Goal: Task Accomplishment & Management: Manage account settings

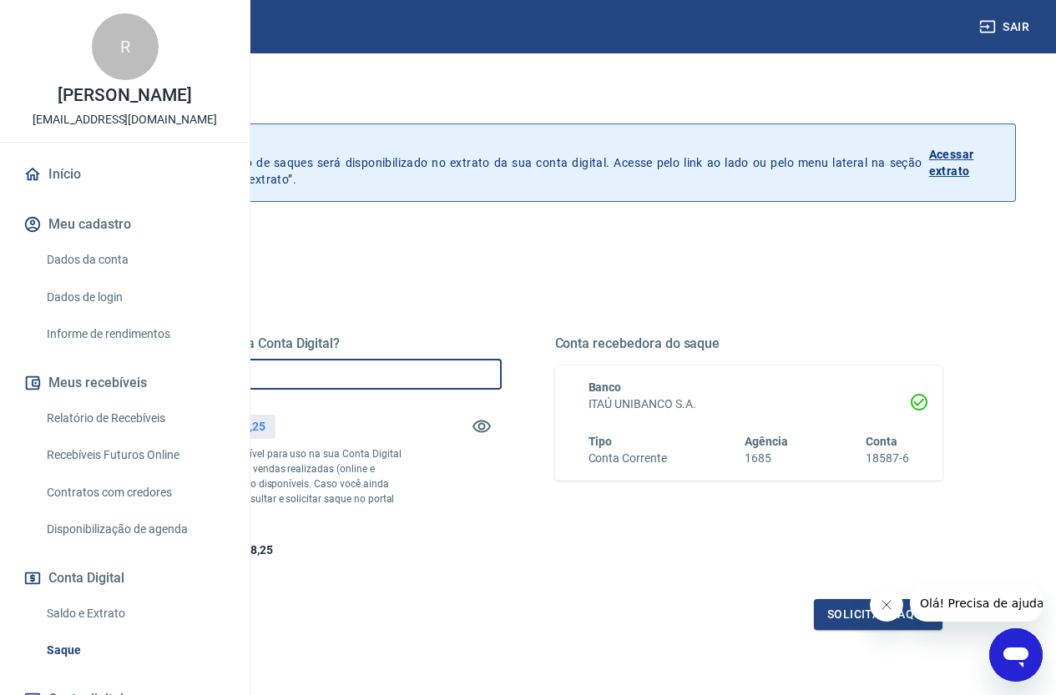
click at [440, 368] on input "R$ 0,00" at bounding box center [308, 374] width 388 height 31
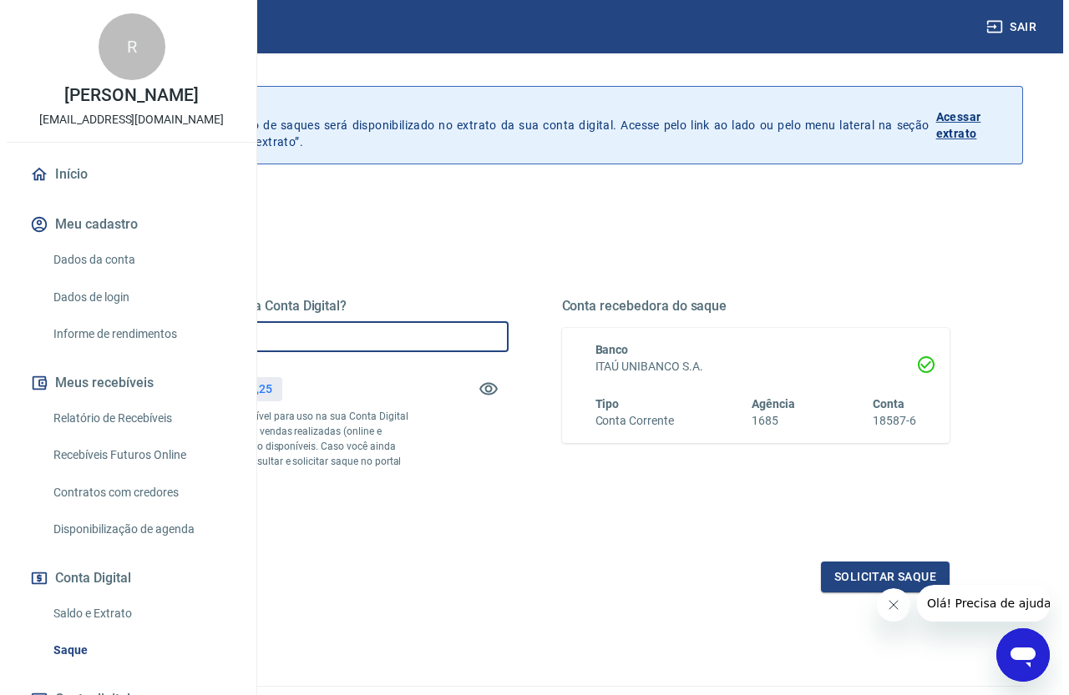
scroll to position [83, 0]
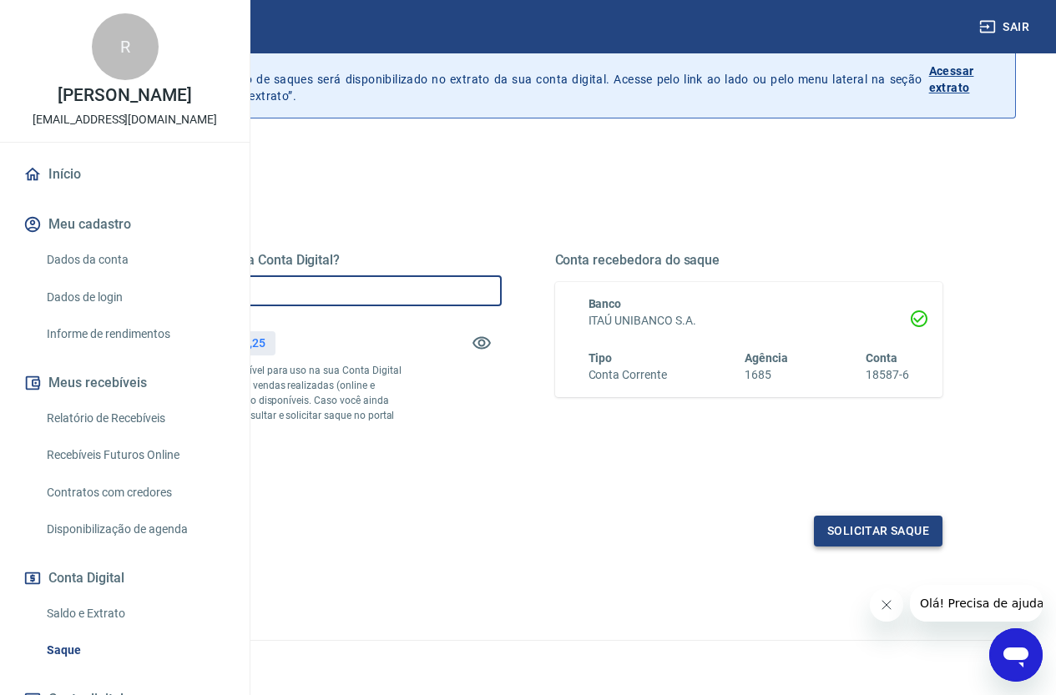
type input "R$ 9.878,25"
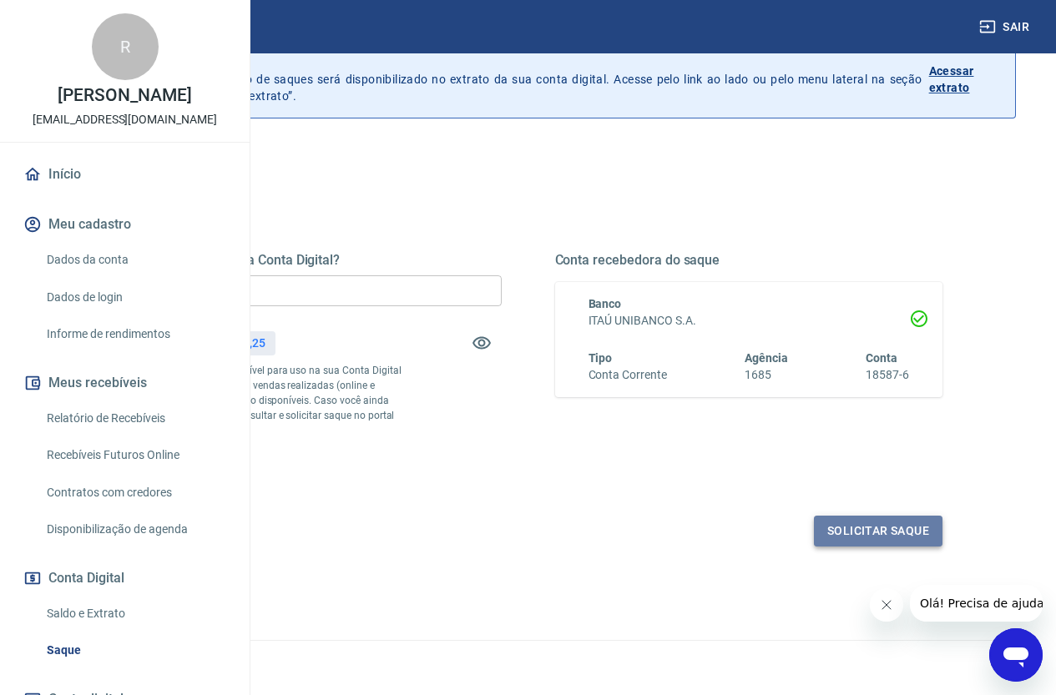
click at [885, 547] on button "Solicitar saque" at bounding box center [878, 531] width 129 height 31
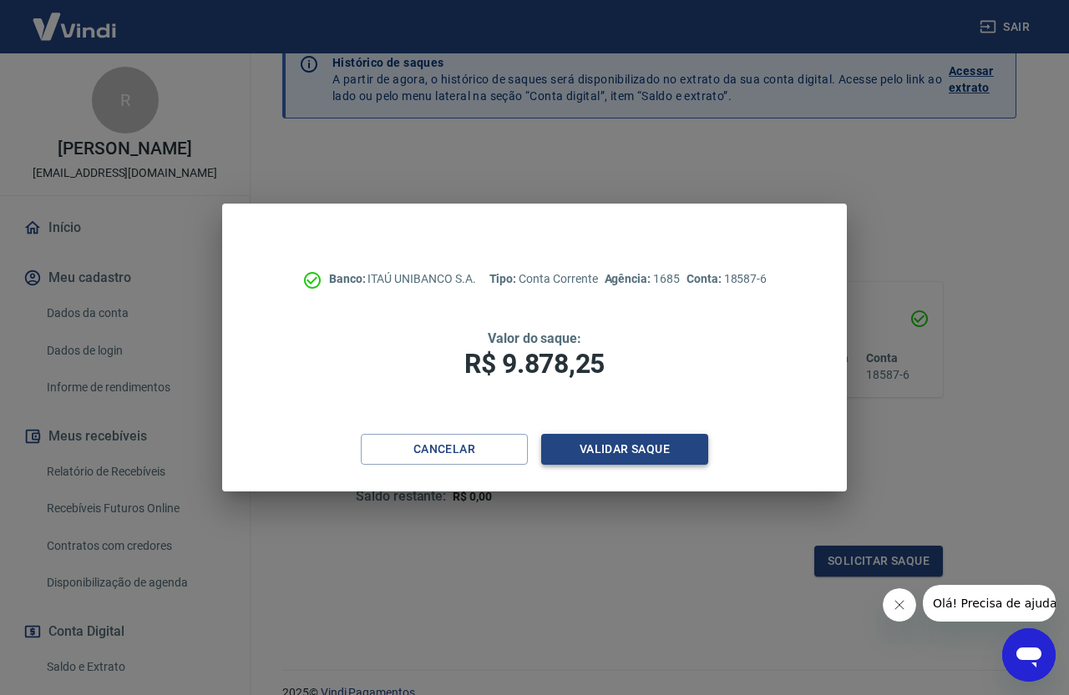
click at [590, 446] on button "Validar saque" at bounding box center [624, 449] width 167 height 31
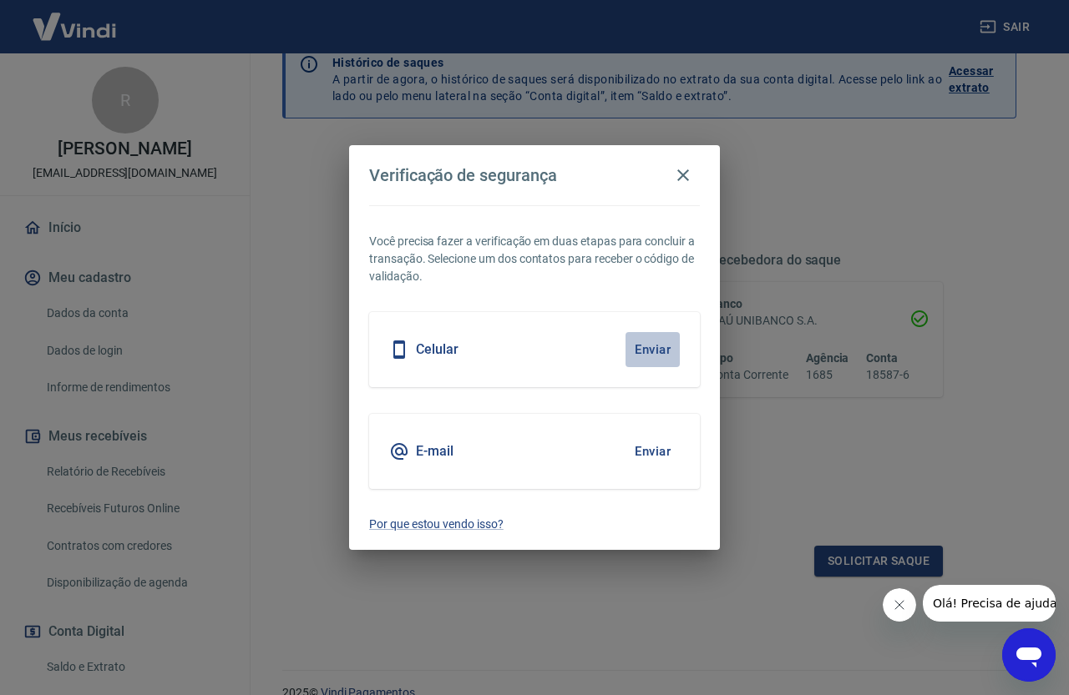
click at [670, 353] on button "Enviar" at bounding box center [652, 349] width 54 height 35
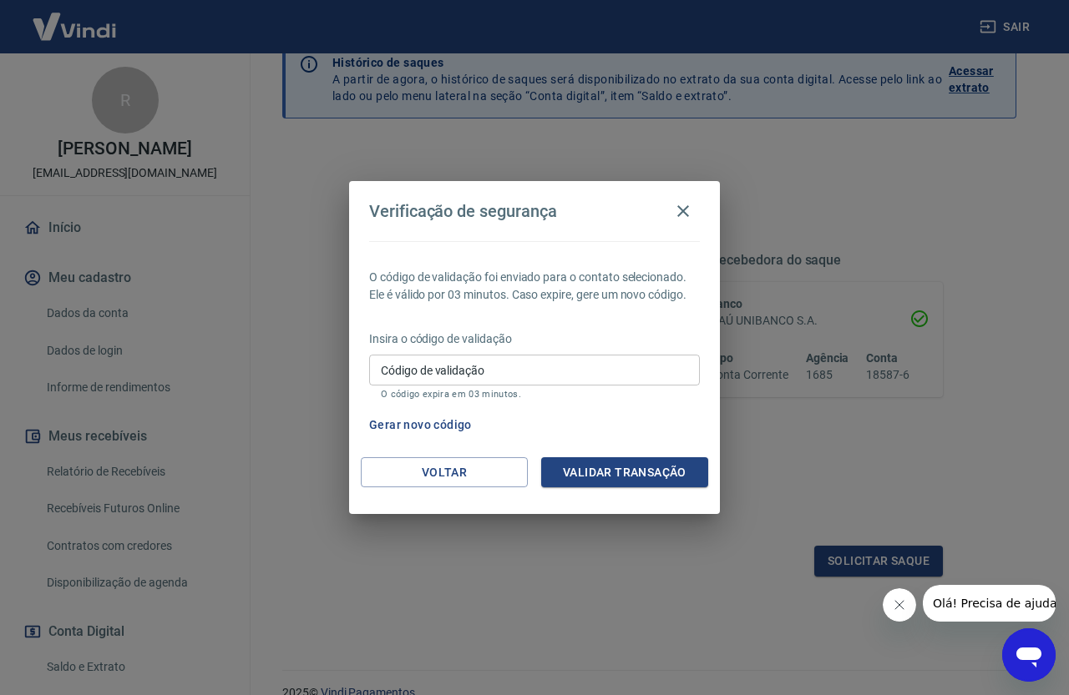
drag, startPoint x: 533, startPoint y: 357, endPoint x: 531, endPoint y: 369, distance: 11.8
click at [531, 369] on input "Código de validação" at bounding box center [534, 370] width 331 height 31
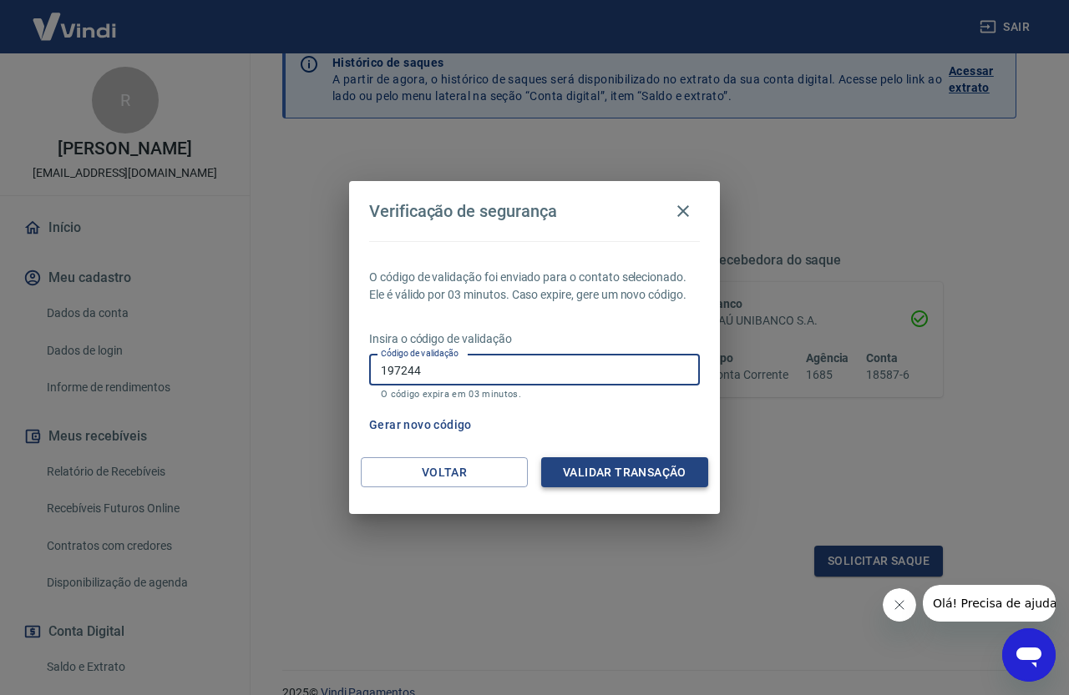
type input "197244"
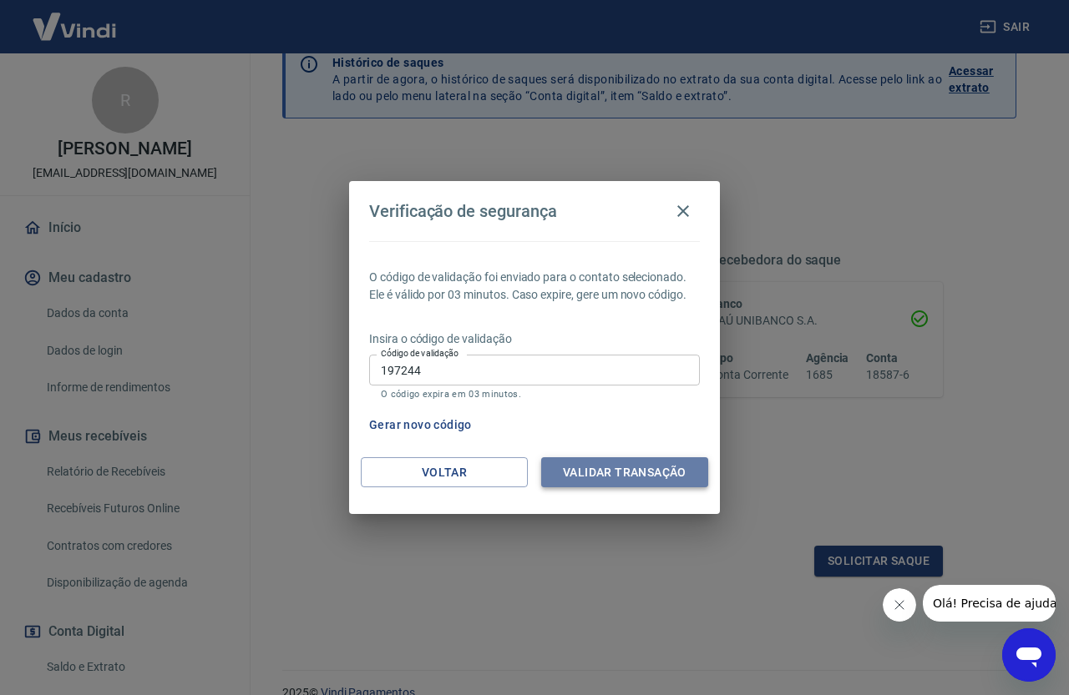
click at [603, 463] on button "Validar transação" at bounding box center [624, 472] width 167 height 31
